Goal: Information Seeking & Learning: Find specific fact

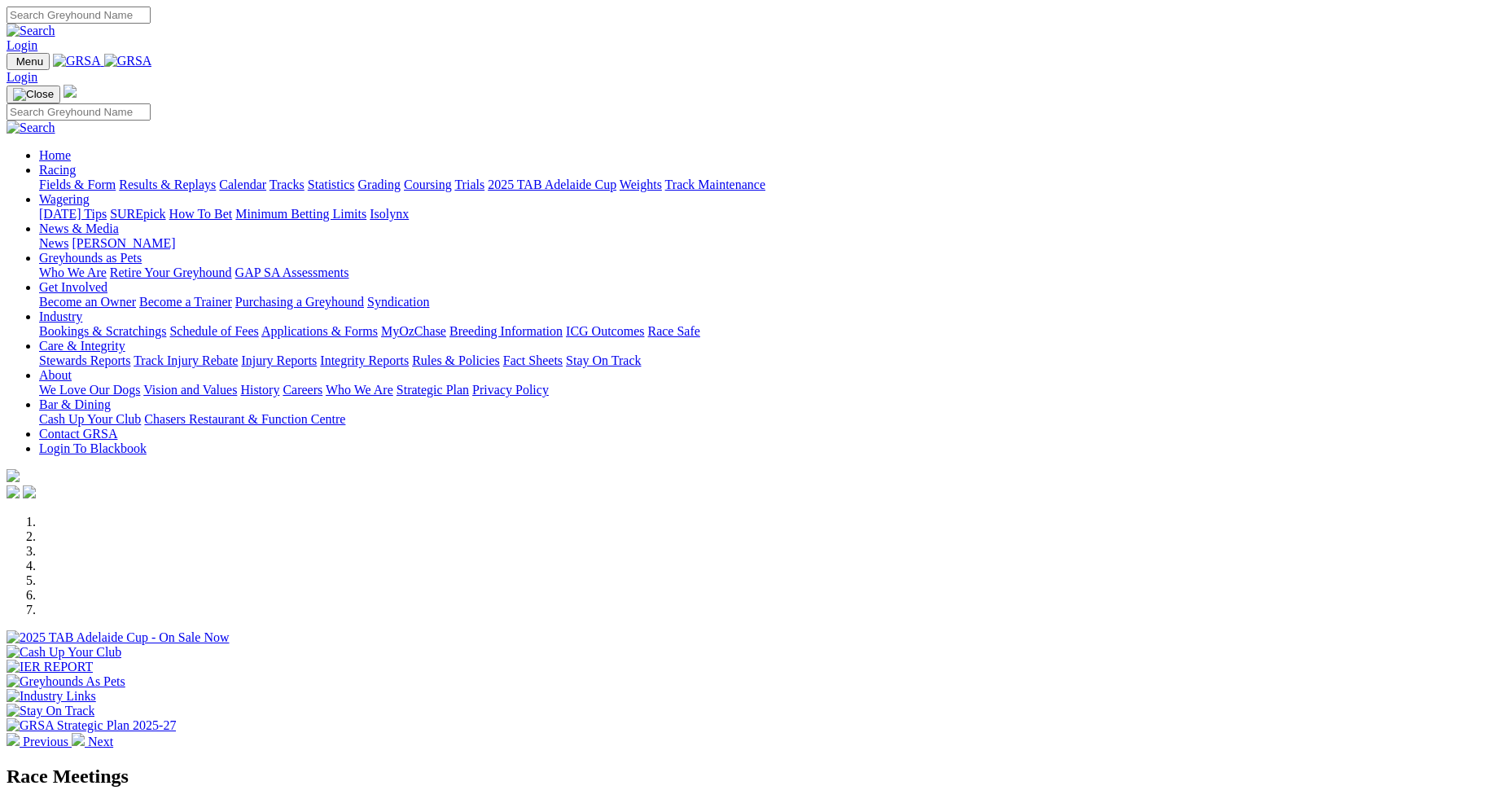
click at [38, 38] on link "Login" at bounding box center [21, 44] width 30 height 14
click at [117, 427] on link "Contact GRSA" at bounding box center [78, 433] width 79 height 14
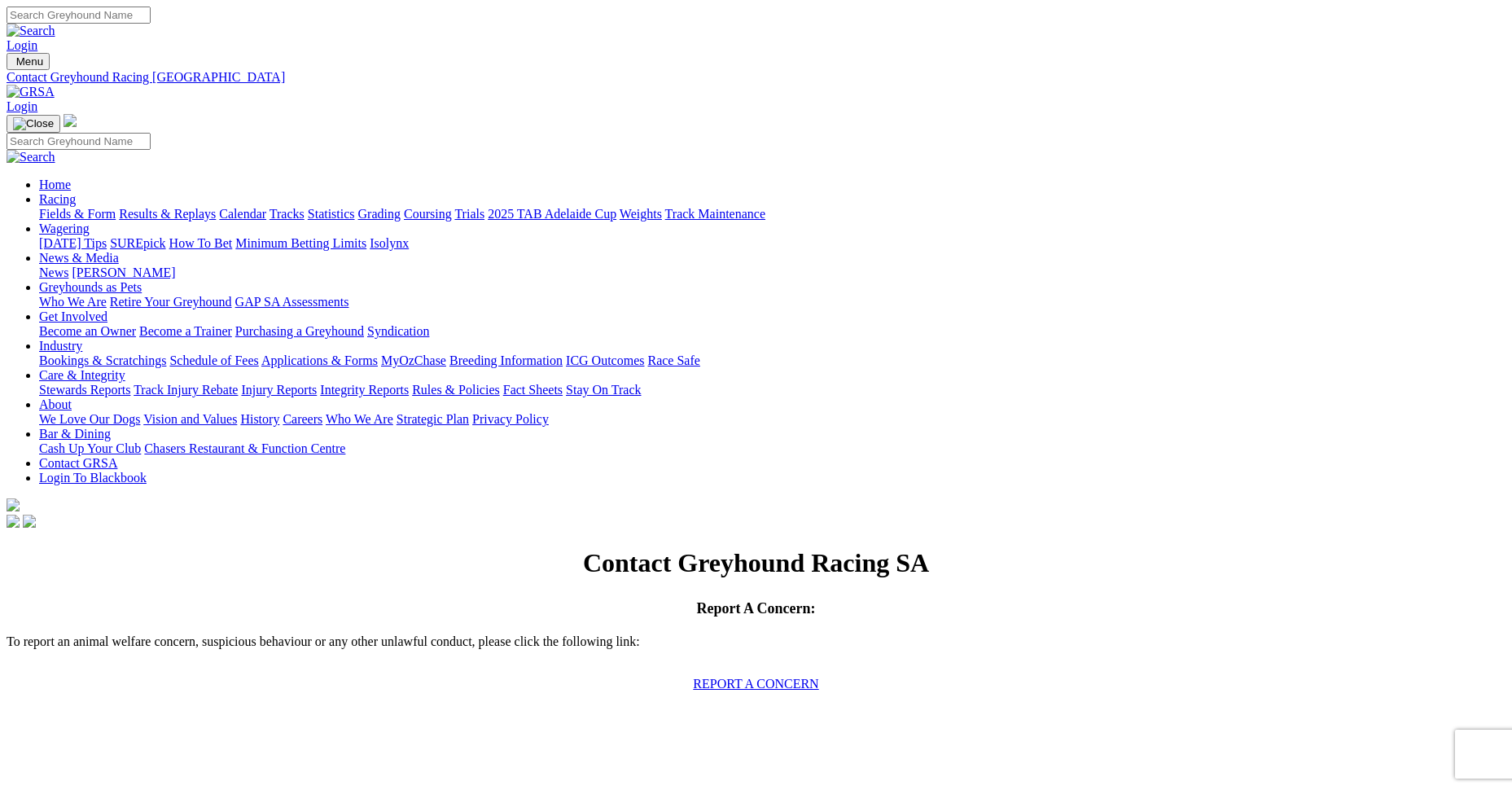
click at [216, 207] on link "Results & Replays" at bounding box center [167, 213] width 97 height 14
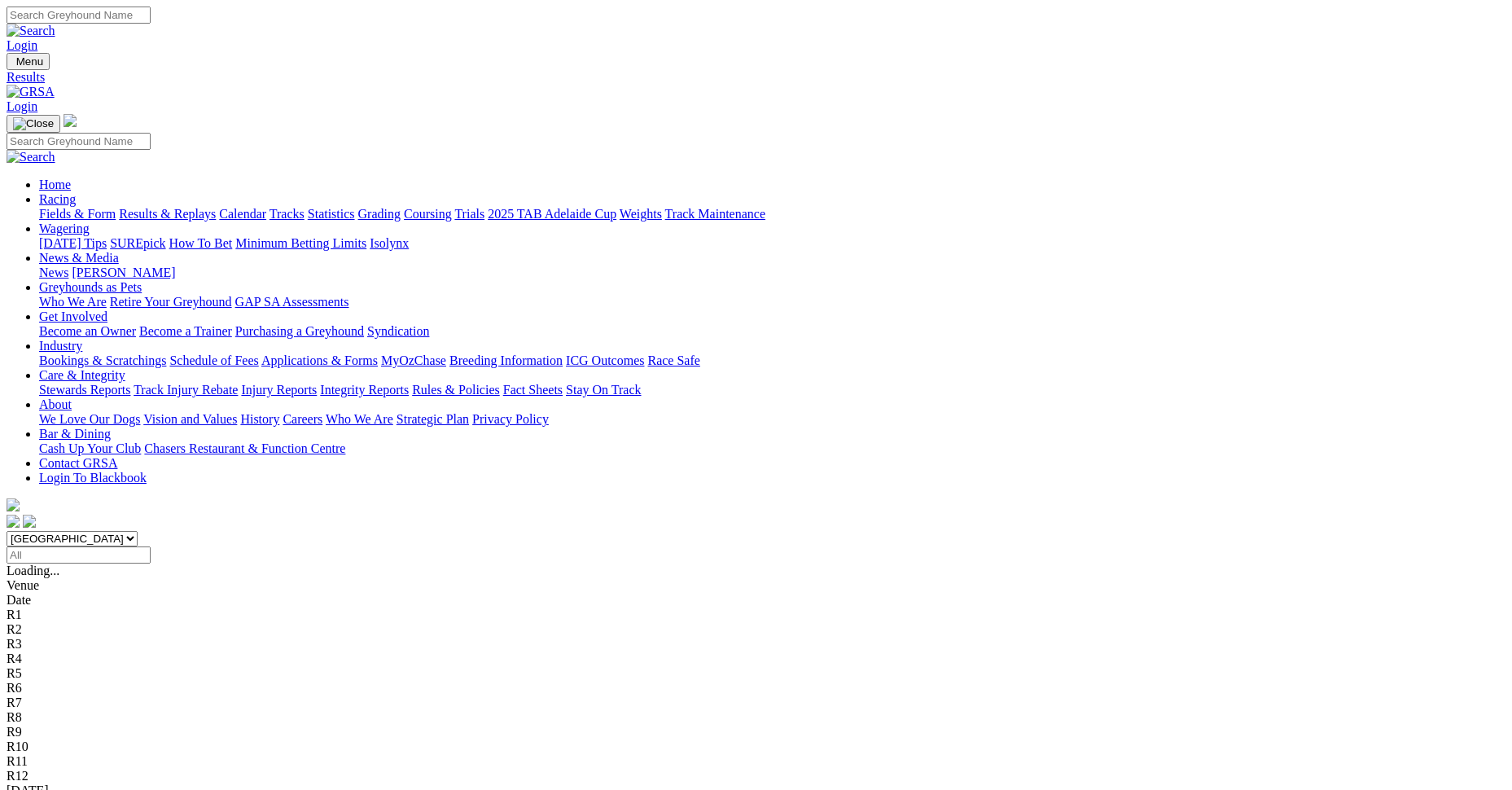
click at [138, 531] on select "South Australia New South Wales Northern Territory Queensland Tasmania Victoria…" at bounding box center [72, 539] width 131 height 16
click at [151, 546] on input "Select date" at bounding box center [79, 554] width 144 height 18
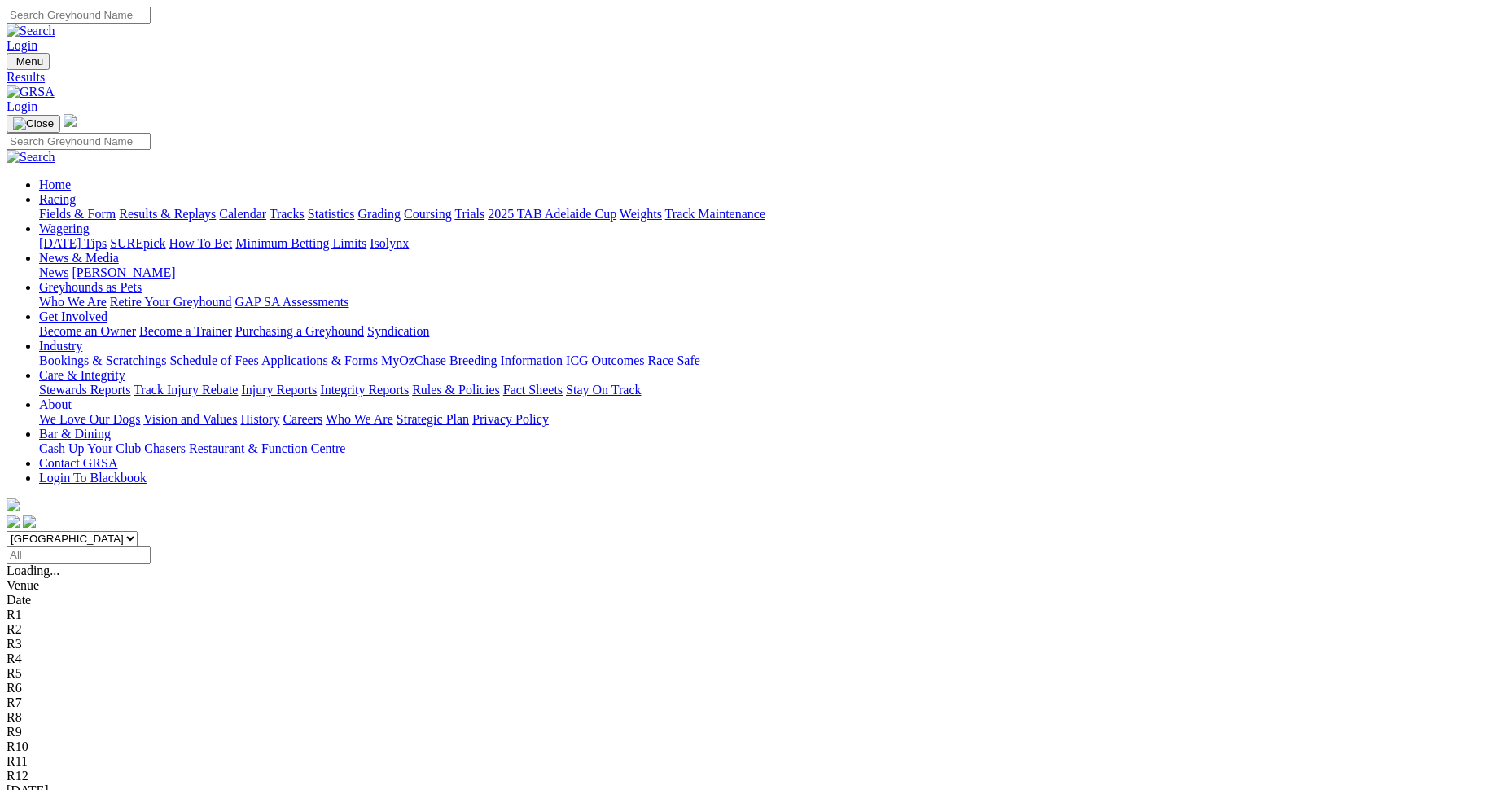
type input "Thursday, 2 Oct 2025"
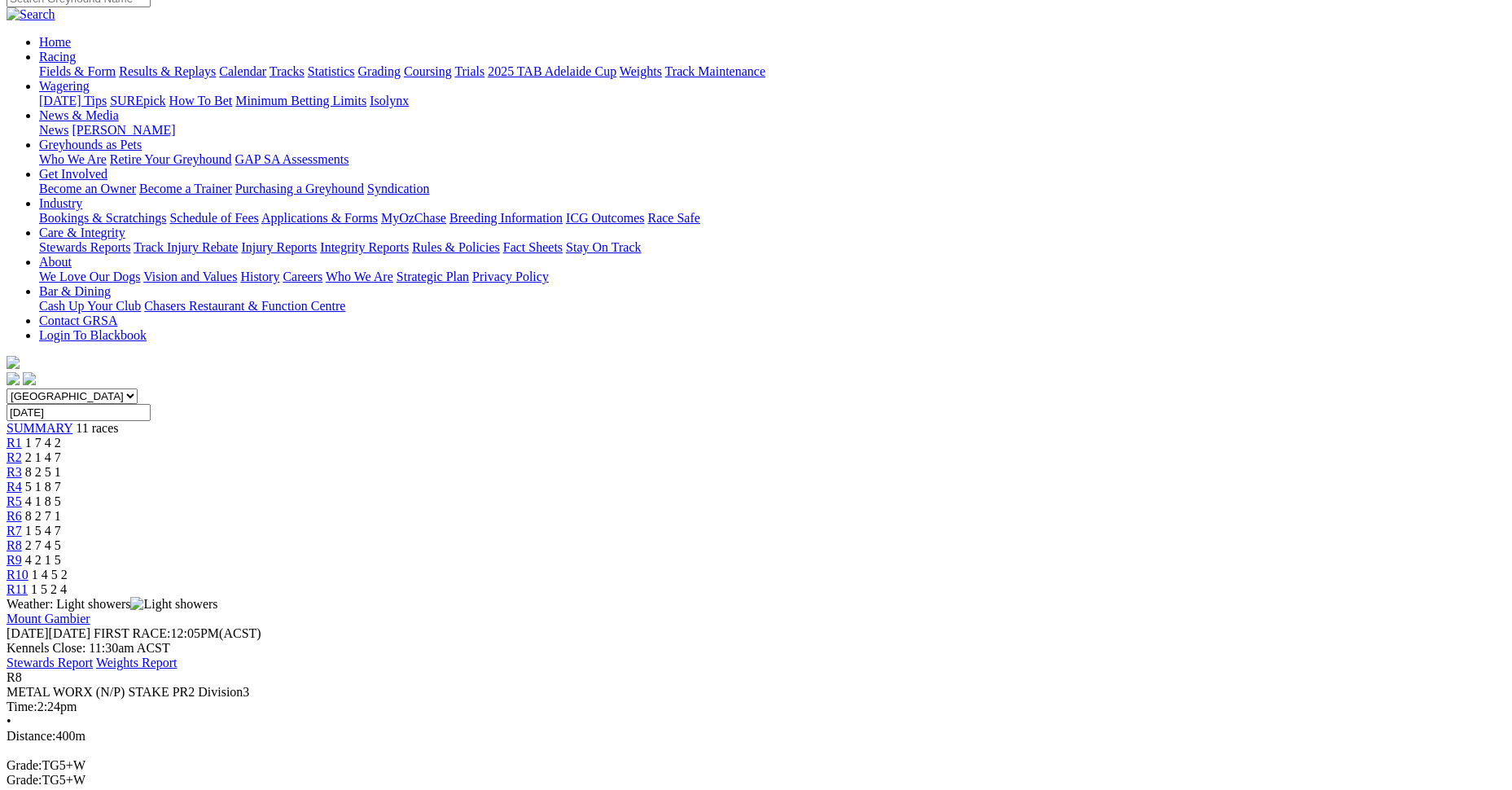
scroll to position [163, 0]
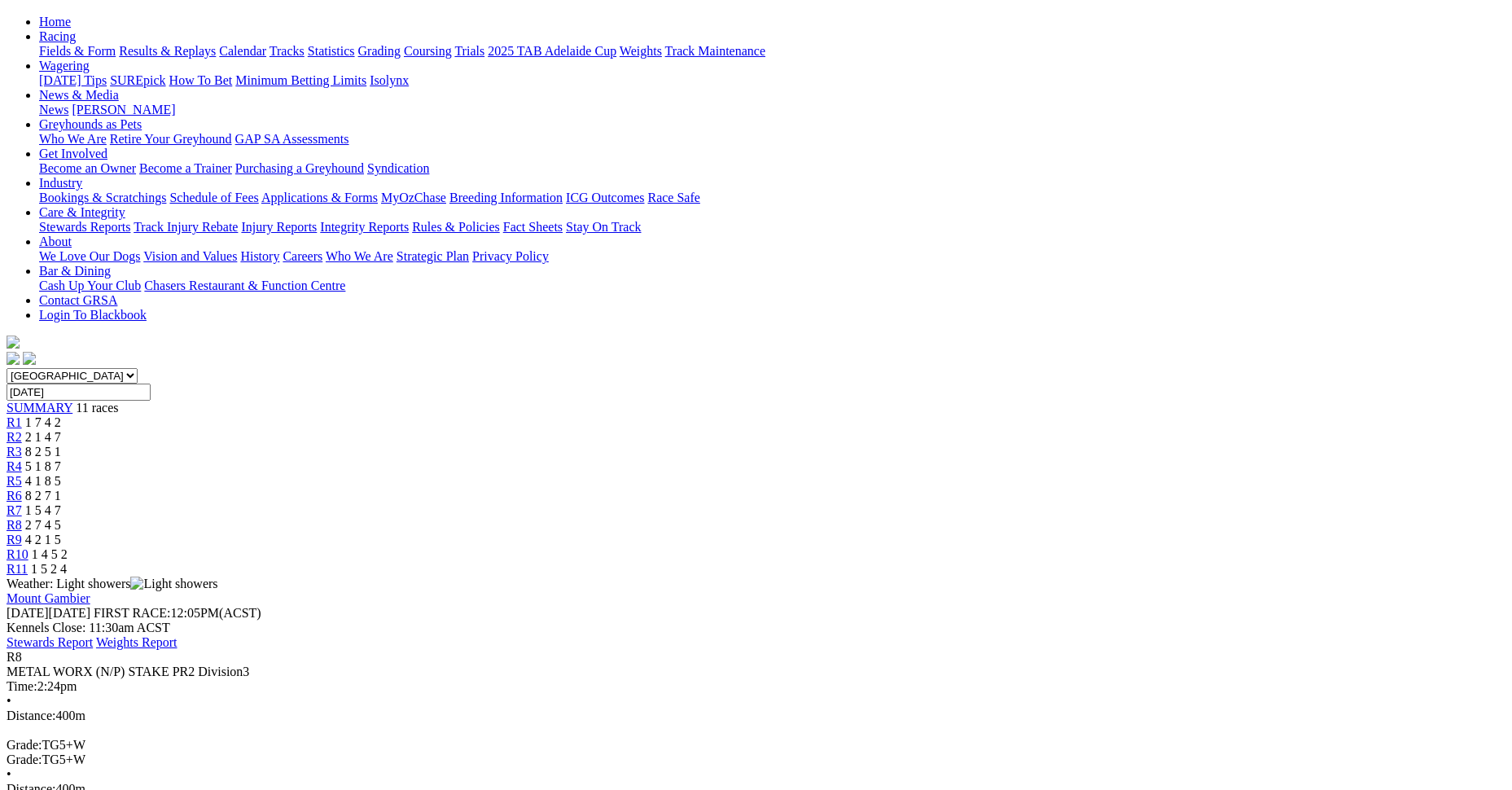
click at [911, 504] on div "R7 1 5 4 7" at bounding box center [756, 511] width 1499 height 15
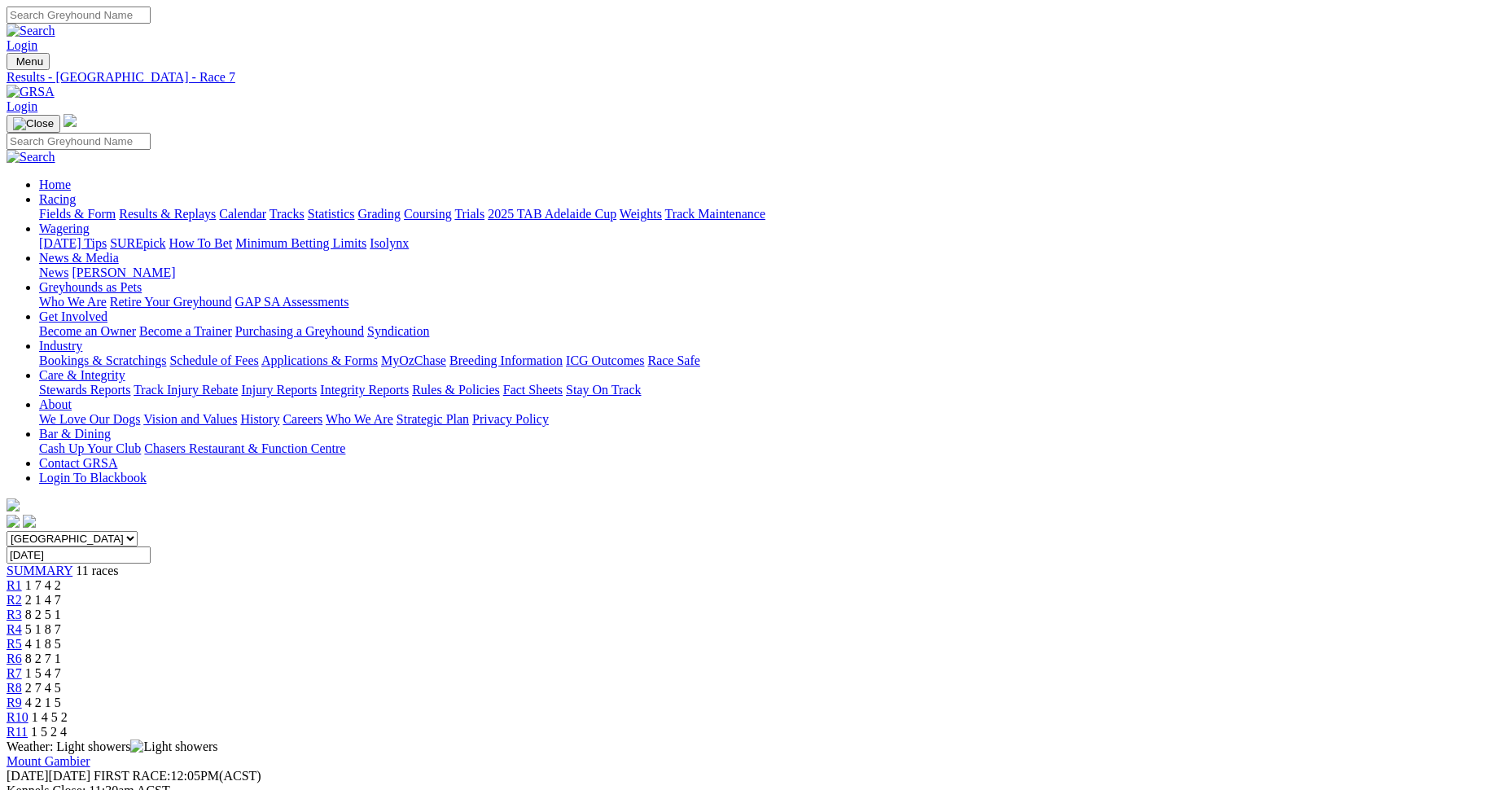
click at [29, 711] on link "R10" at bounding box center [18, 717] width 22 height 14
click at [1075, 696] on div "R9 4 2 1 5" at bounding box center [756, 703] width 1499 height 15
click at [216, 207] on link "Results & Replays" at bounding box center [167, 213] width 97 height 14
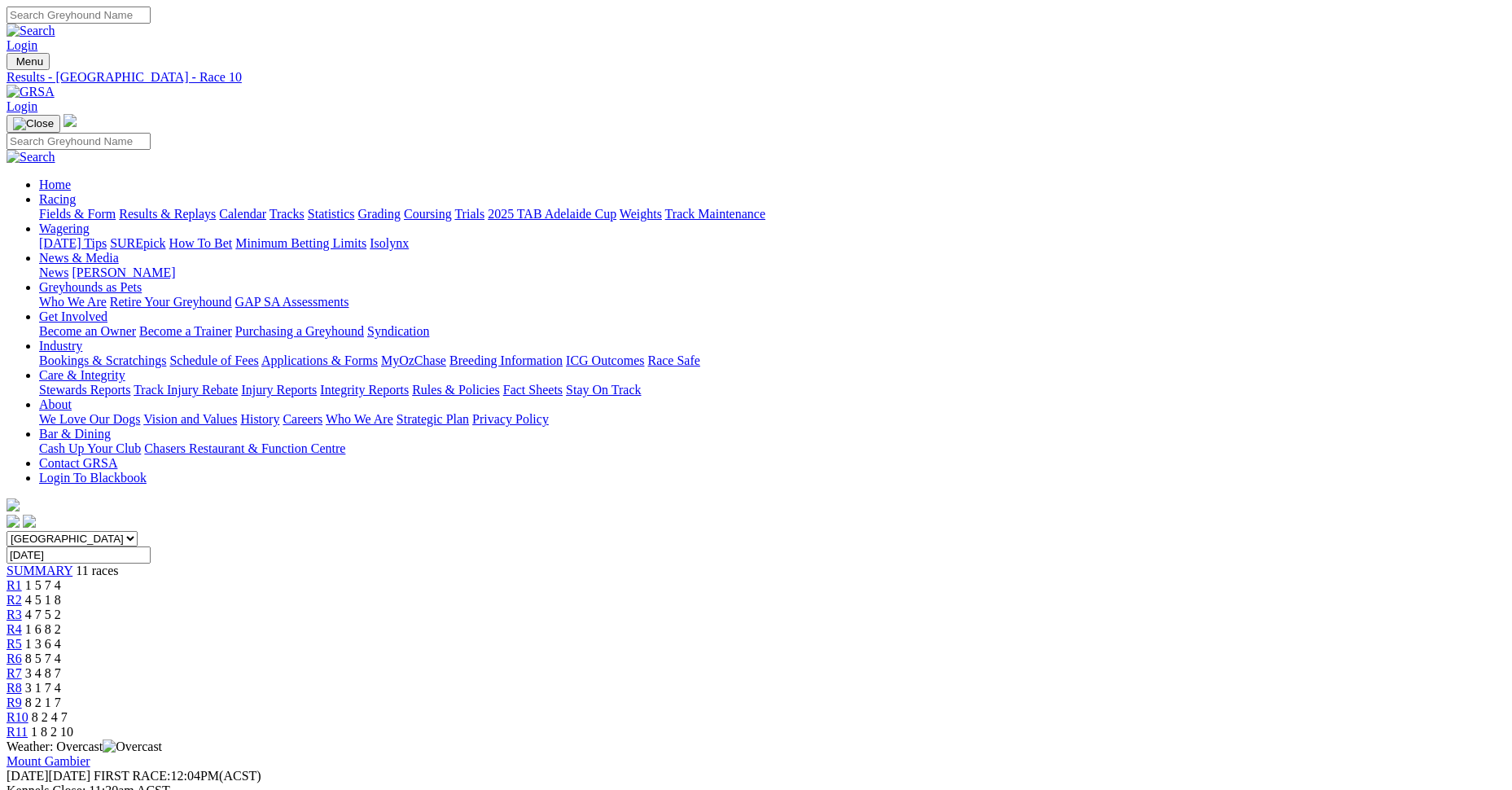
scroll to position [244, 0]
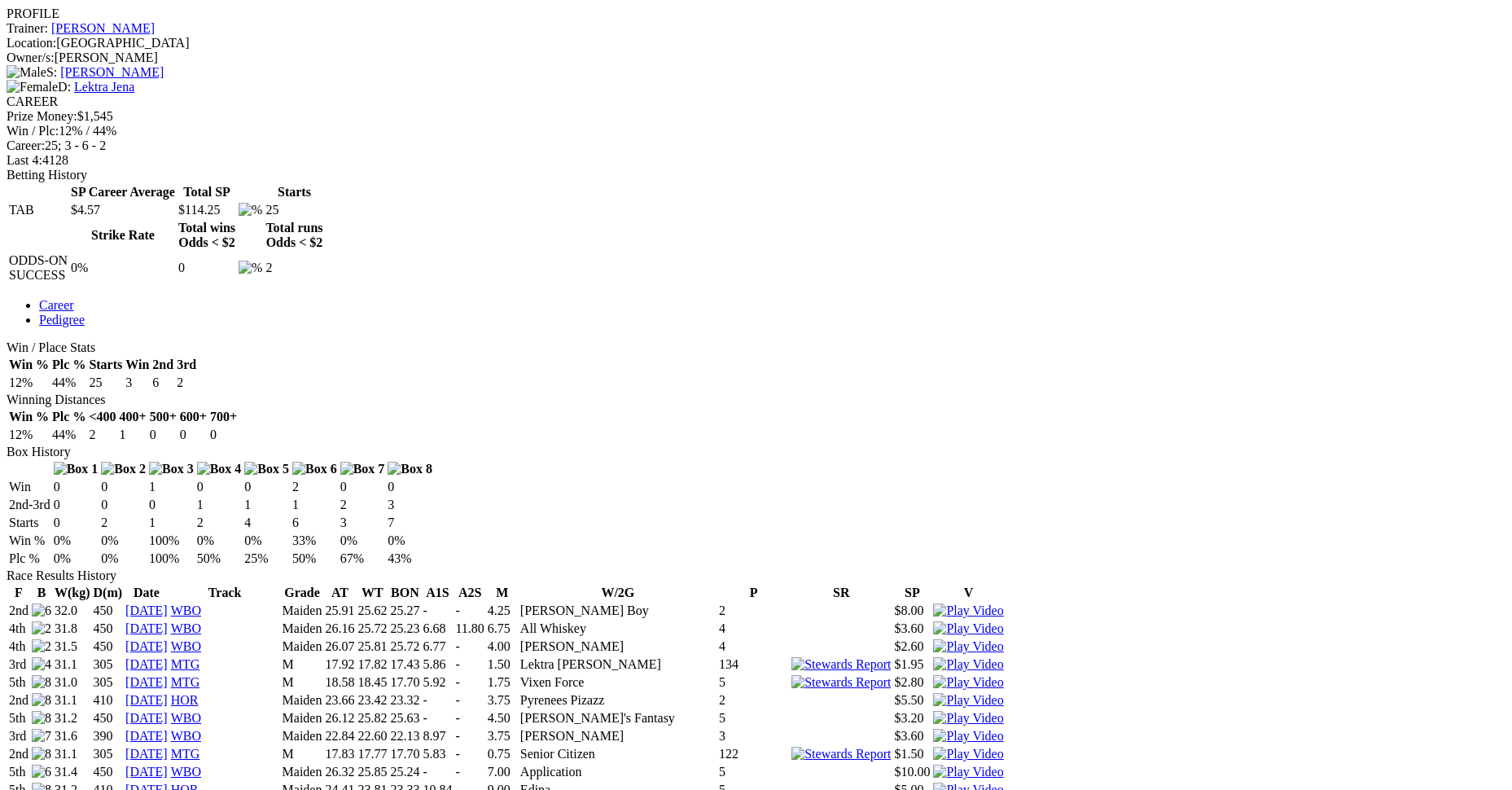
scroll to position [651, 0]
